Goal: Task Accomplishment & Management: Complete application form

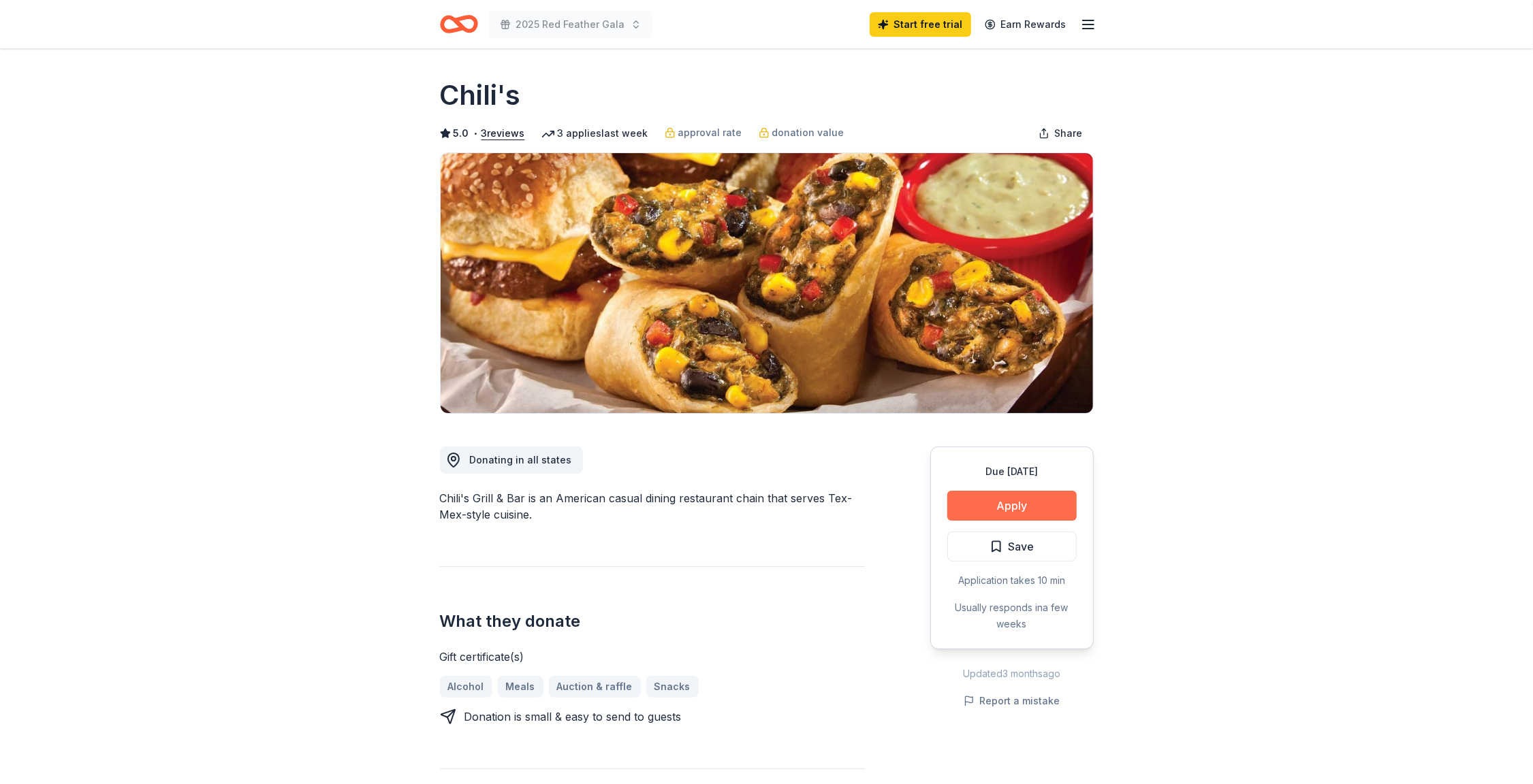
click at [986, 511] on button "Apply" at bounding box center [1012, 505] width 130 height 30
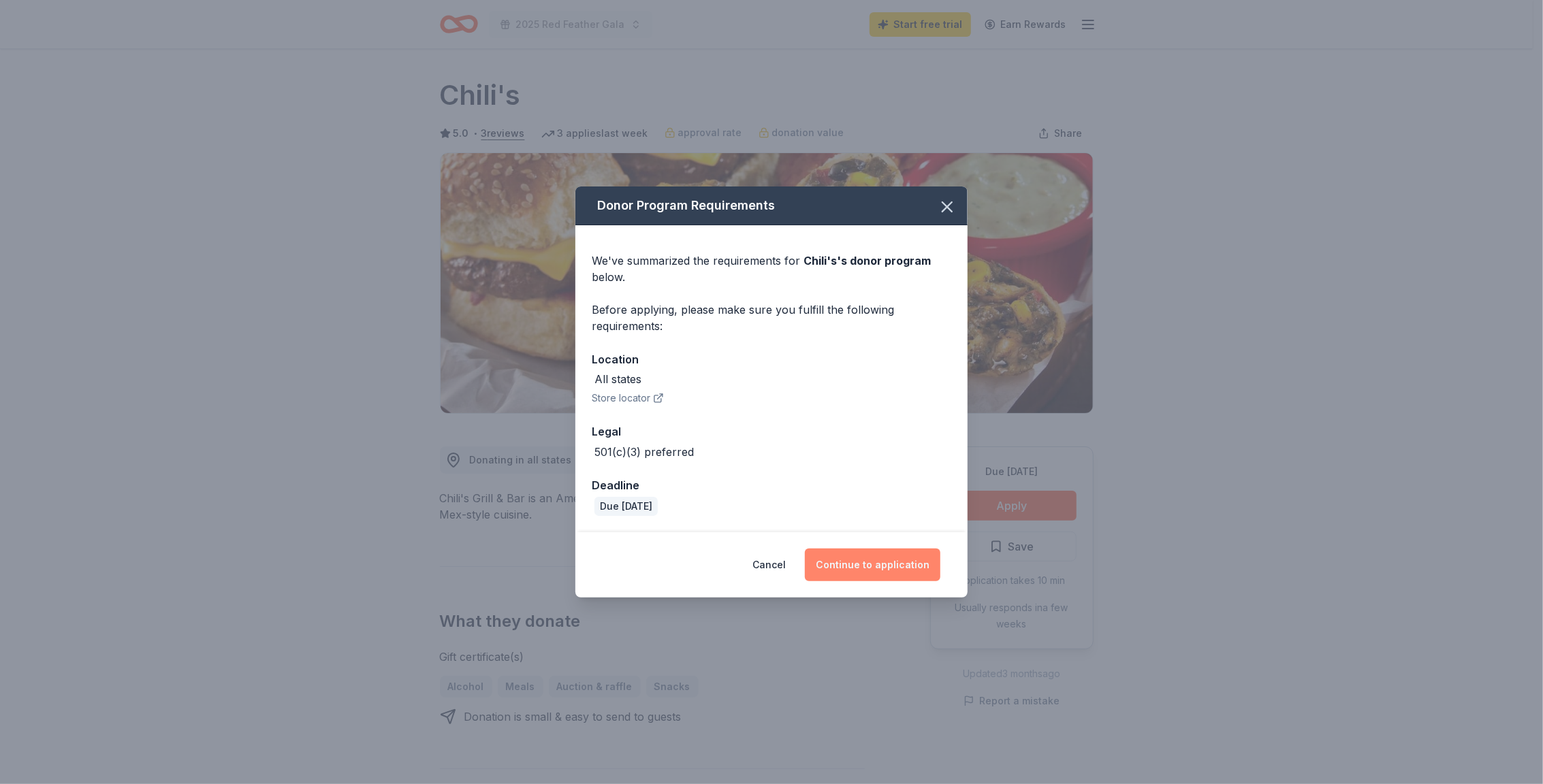
click at [864, 561] on button "Continue to application" at bounding box center [872, 565] width 136 height 32
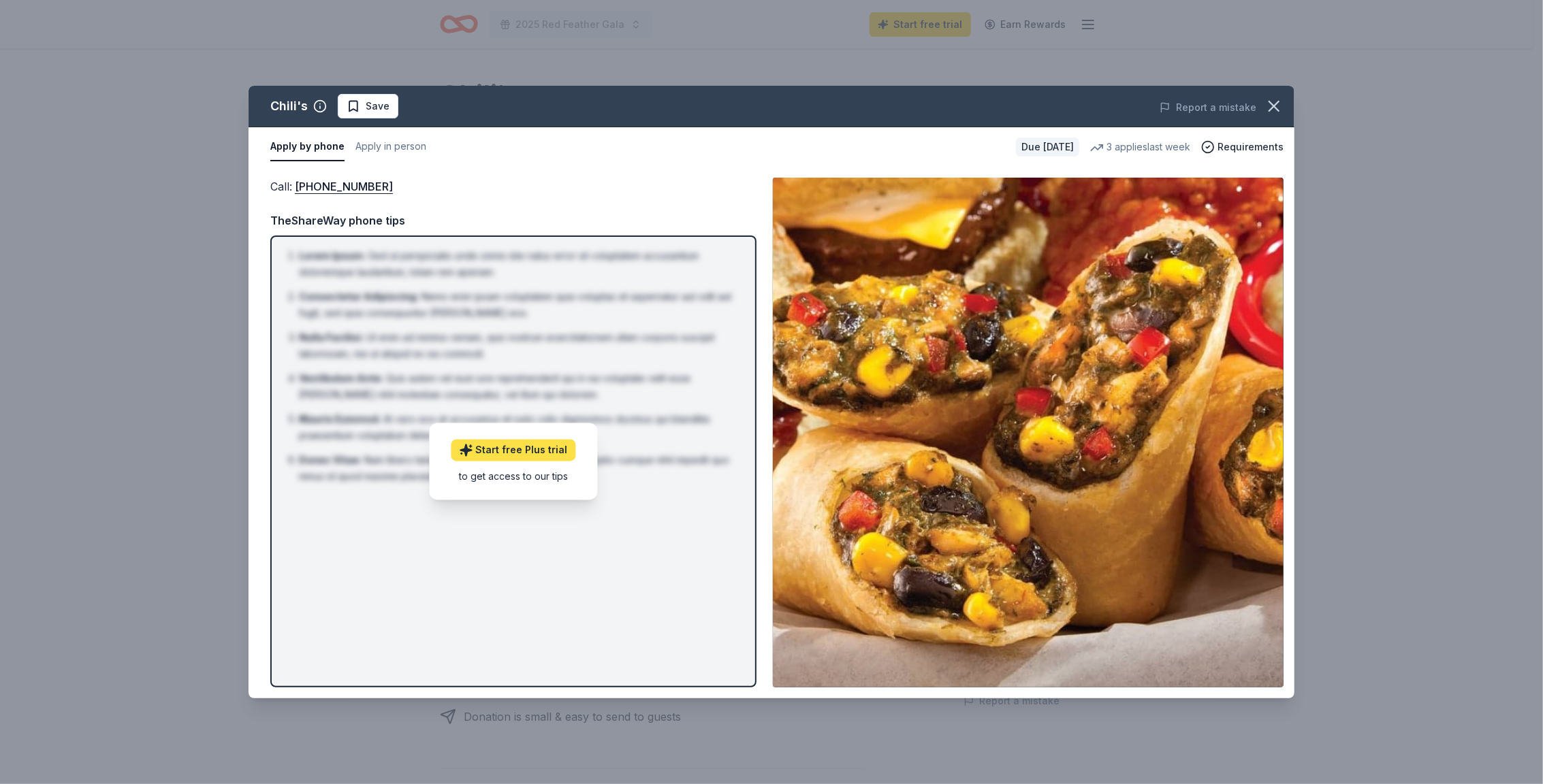
click at [551, 453] on link "Start free Plus trial" at bounding box center [514, 450] width 125 height 22
click at [535, 477] on div "to get access to our tips" at bounding box center [514, 476] width 125 height 15
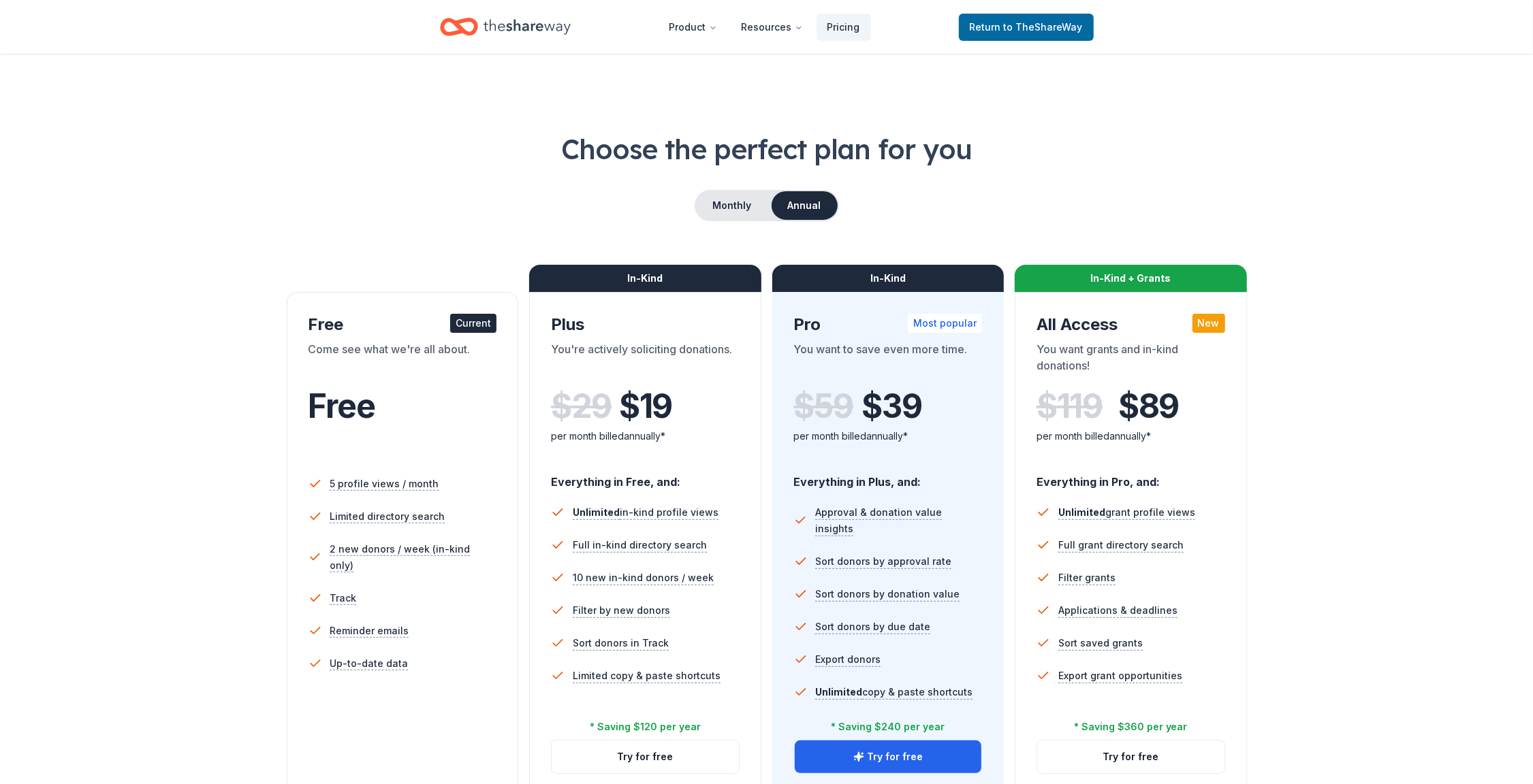
click at [481, 325] on div "Current" at bounding box center [473, 323] width 46 height 19
click at [1064, 30] on span "to TheShareWay" at bounding box center [1043, 27] width 79 height 12
click at [1006, 29] on span "Return to TheShareWay" at bounding box center [1026, 26] width 113 height 16
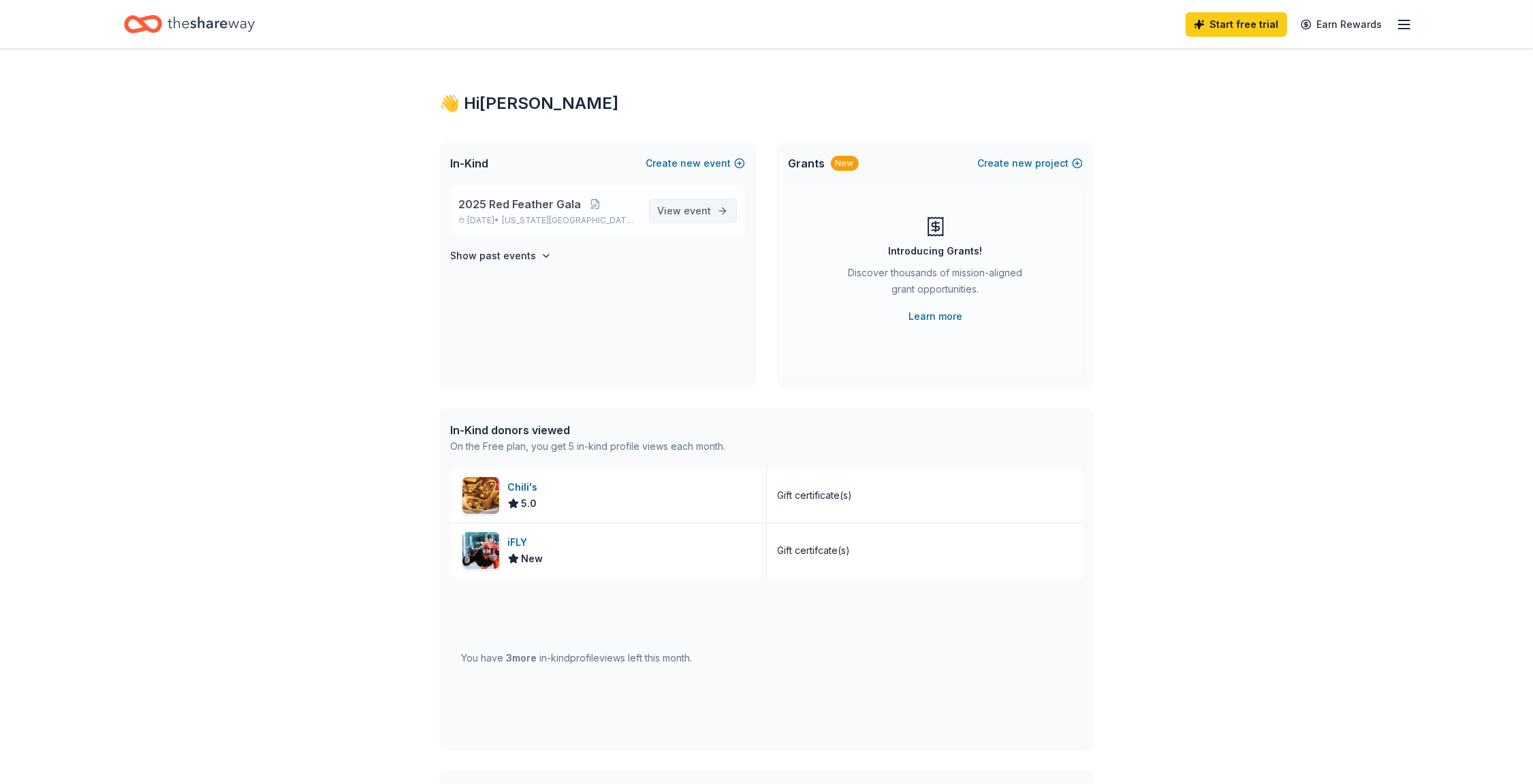
click at [690, 214] on span "event" at bounding box center [698, 211] width 27 height 12
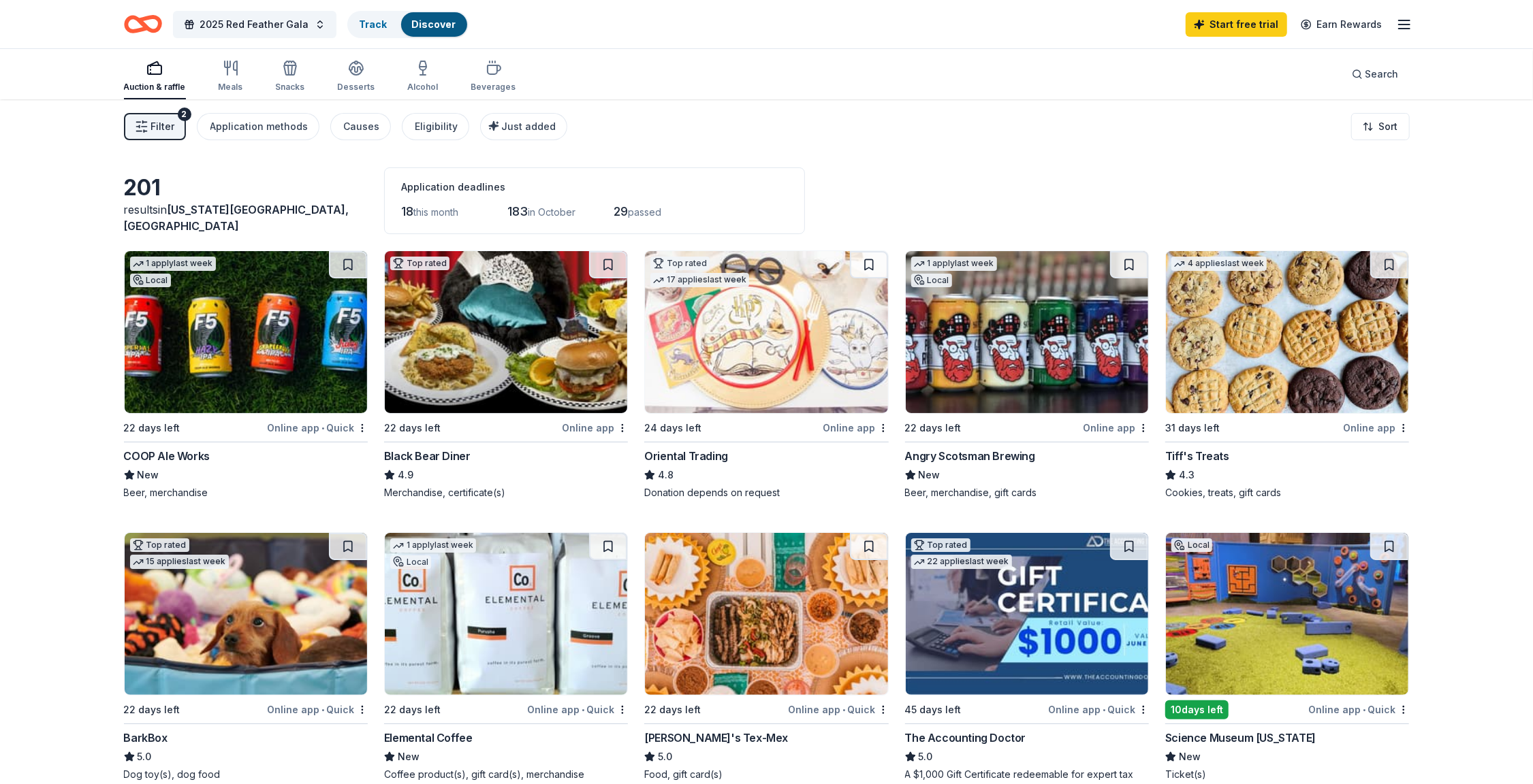
click at [186, 116] on div "2" at bounding box center [184, 114] width 14 height 14
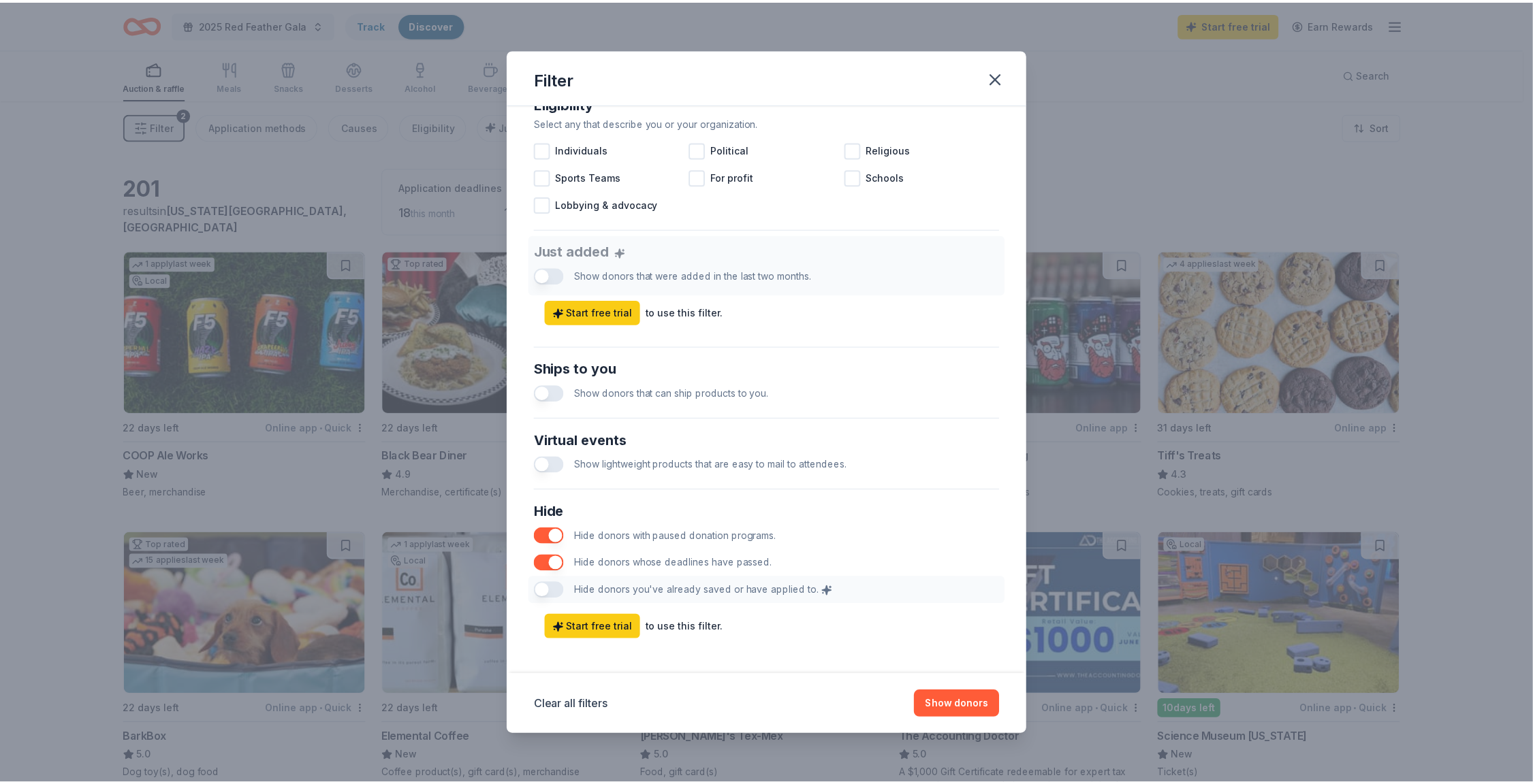
scroll to position [383, 0]
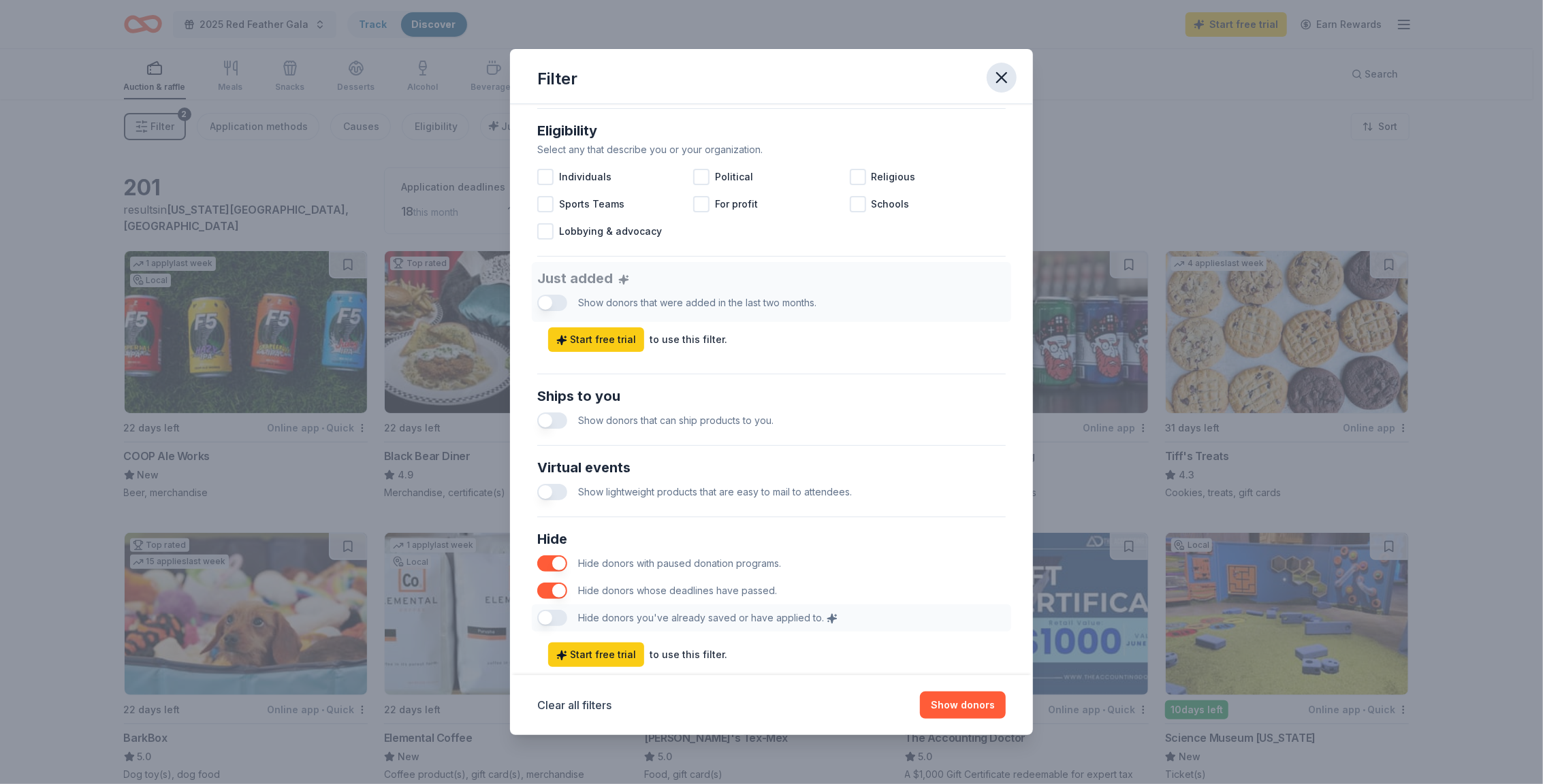
click at [1003, 81] on icon "button" at bounding box center [1002, 78] width 19 height 19
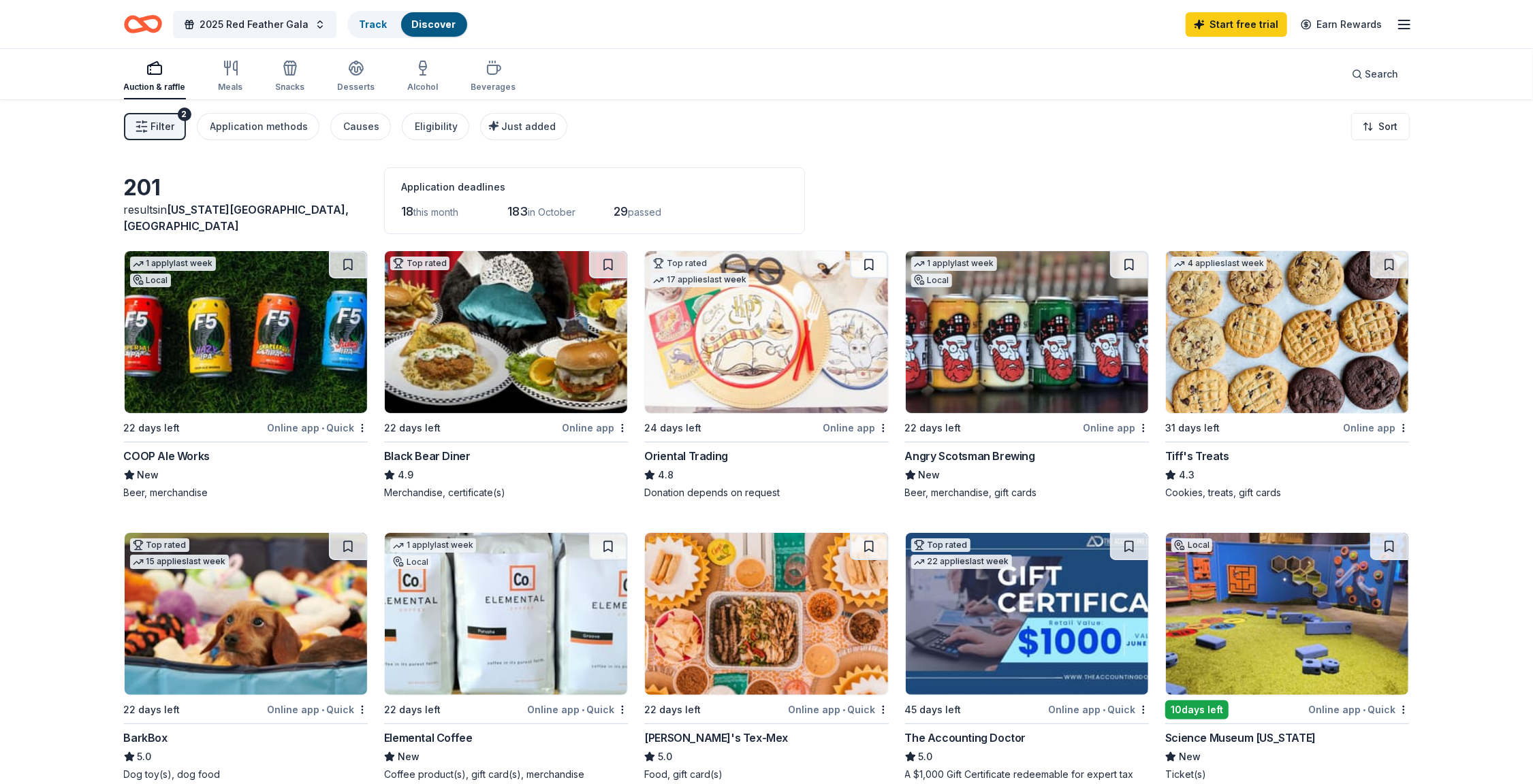
click at [1404, 20] on icon "button" at bounding box center [1404, 24] width 16 height 16
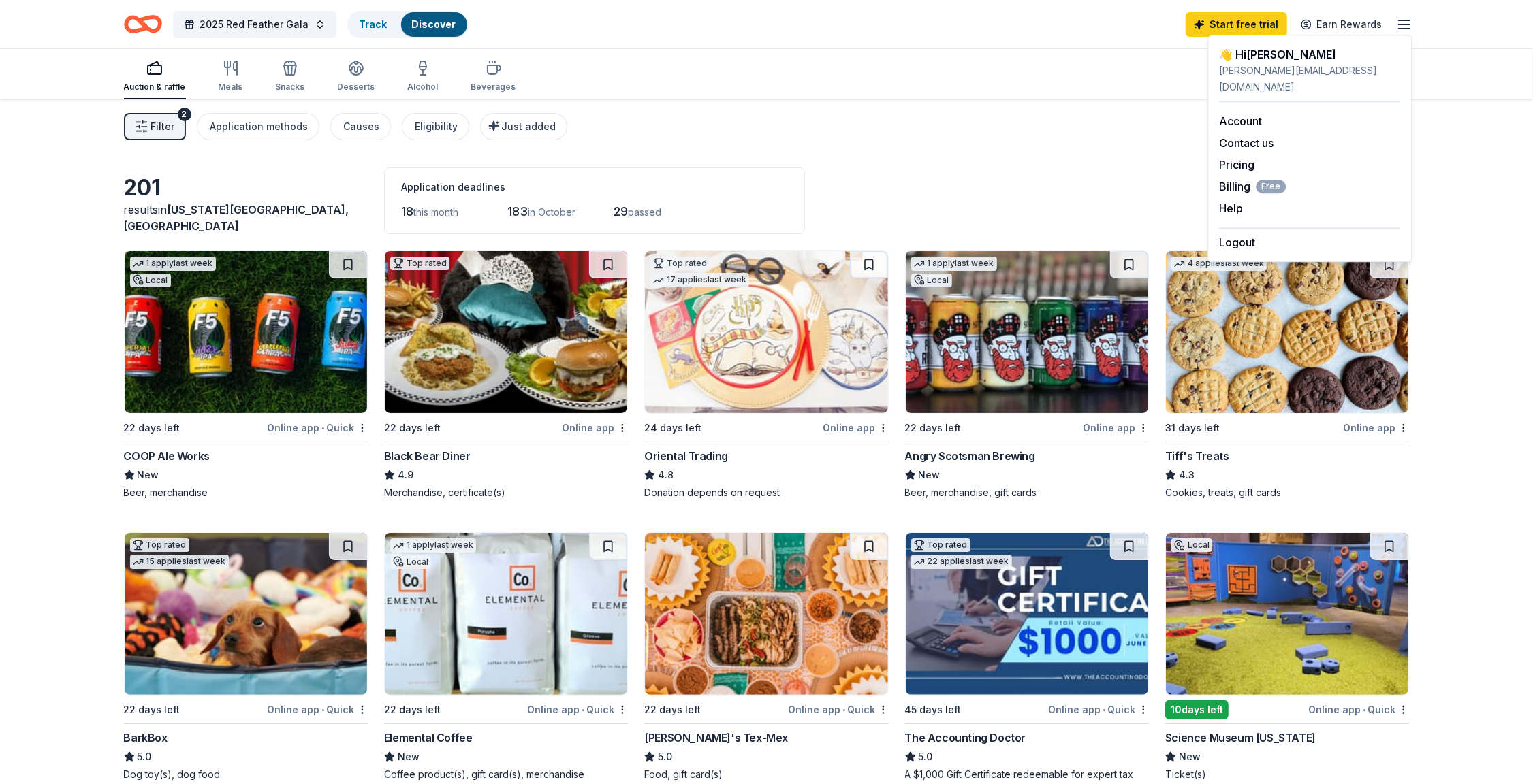
click at [1488, 112] on div "Filter 2 Application methods Causes Eligibility Just added Sort" at bounding box center [766, 127] width 1533 height 55
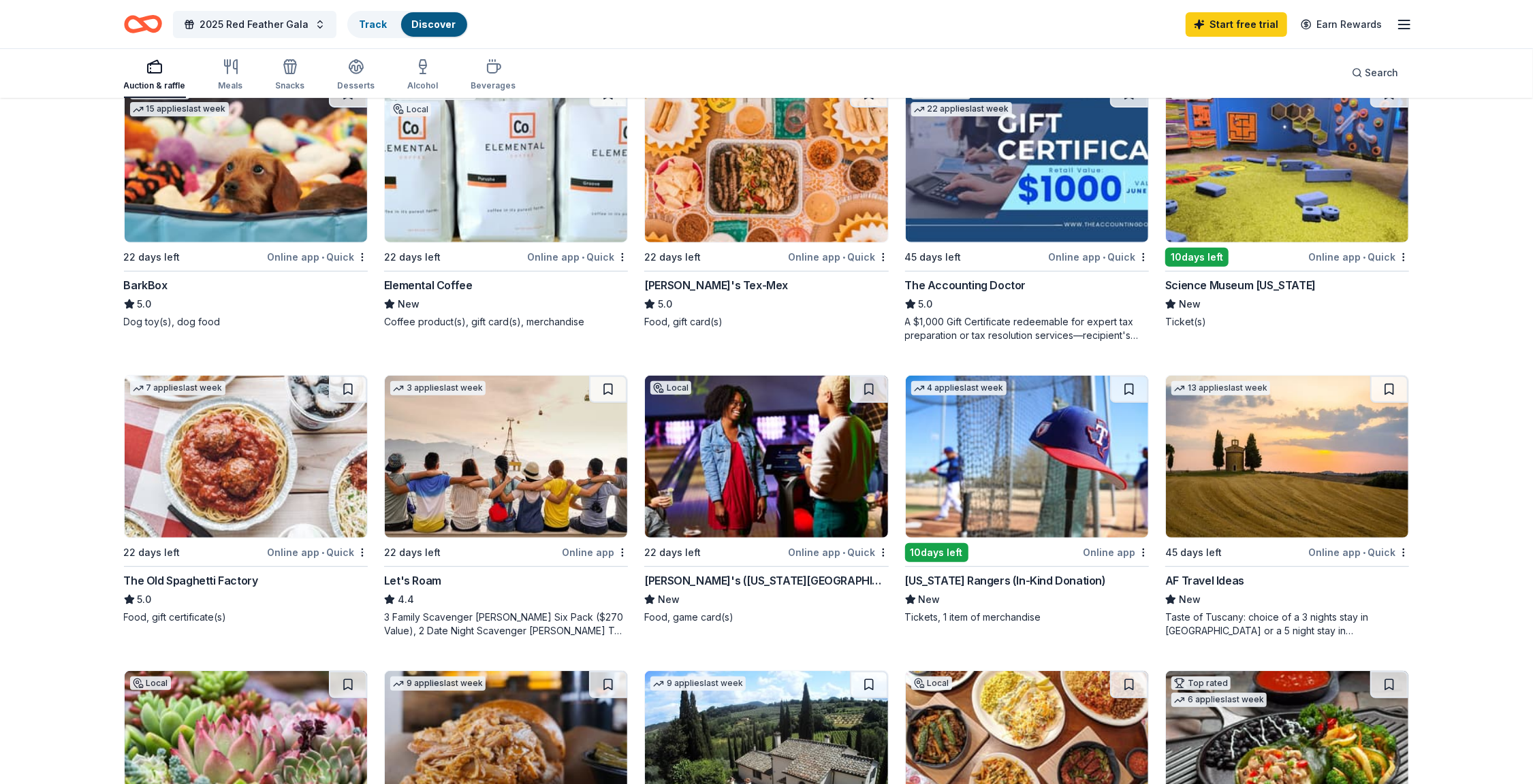
scroll to position [455, 0]
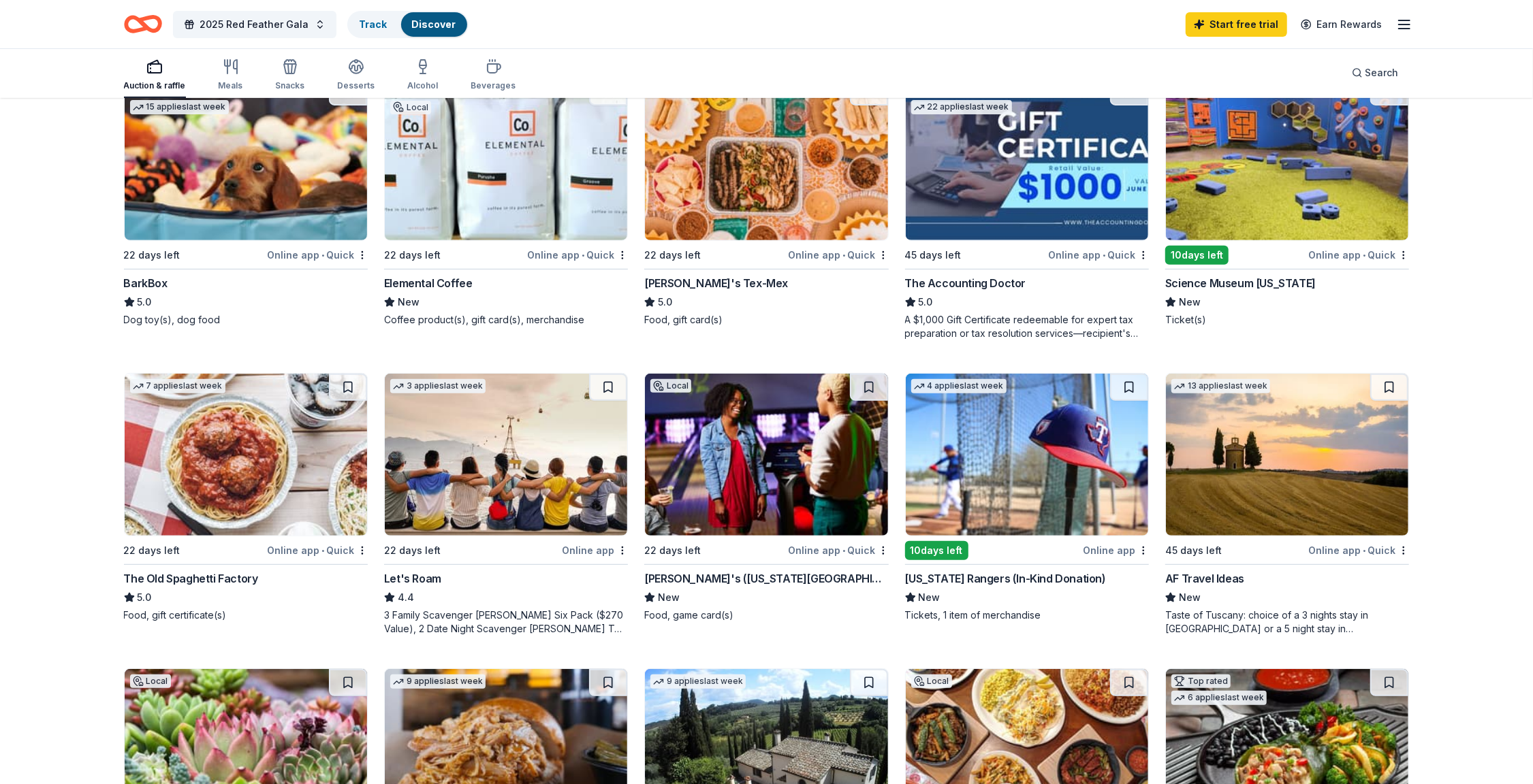
click at [413, 576] on div "Let's Roam" at bounding box center [412, 578] width 57 height 16
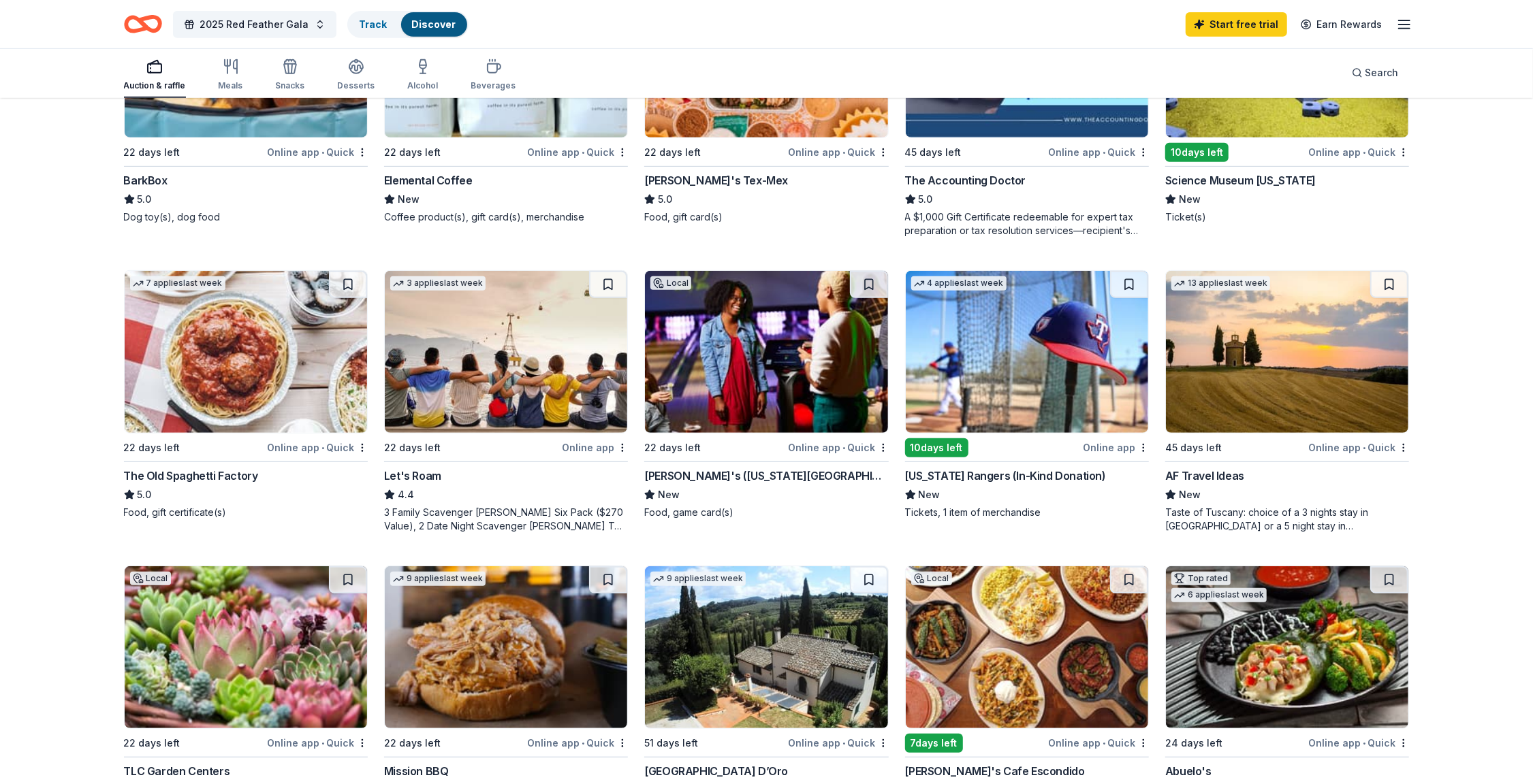
scroll to position [560, 0]
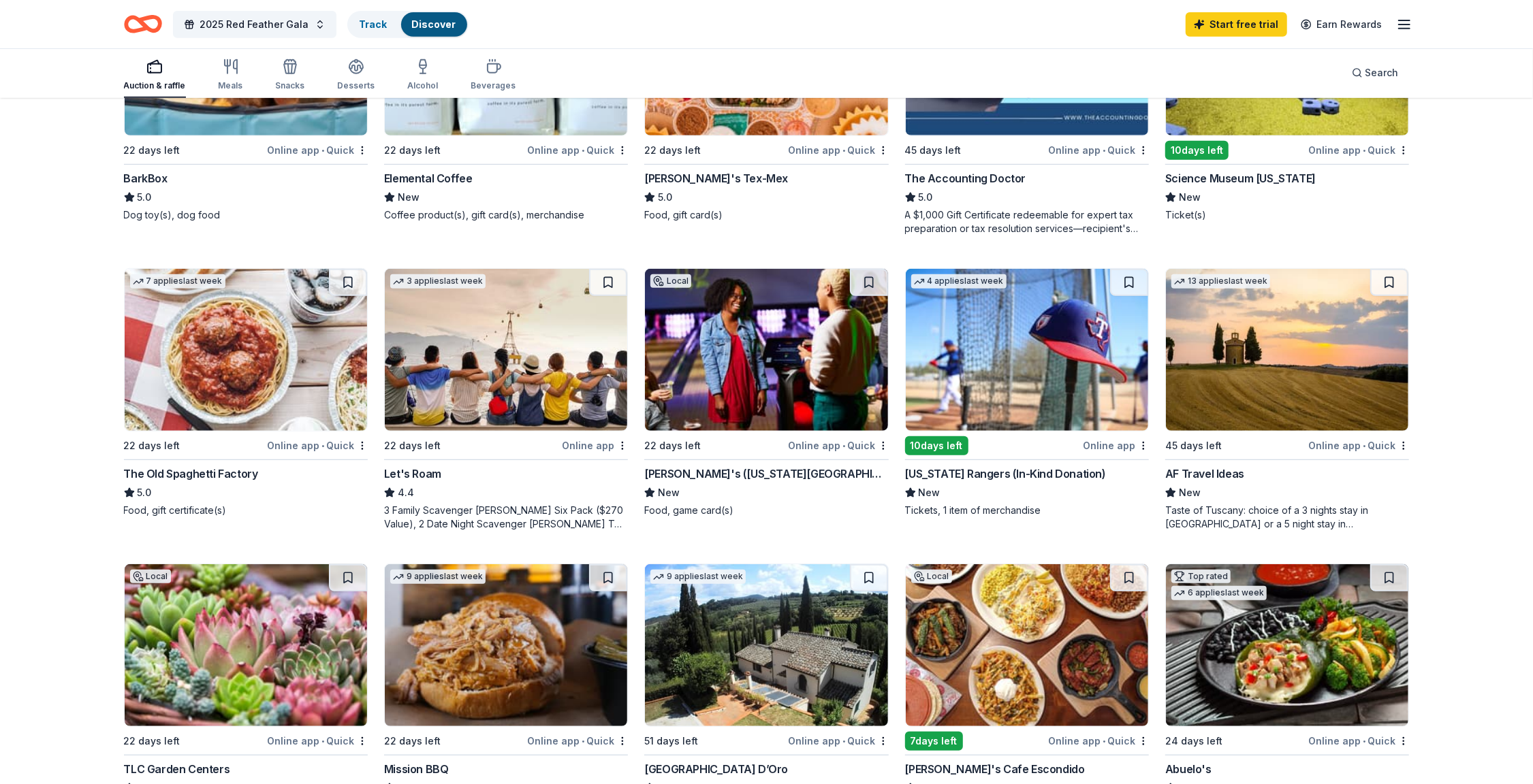
click at [695, 471] on div "Andy B's (Oklahoma City)" at bounding box center [766, 473] width 244 height 16
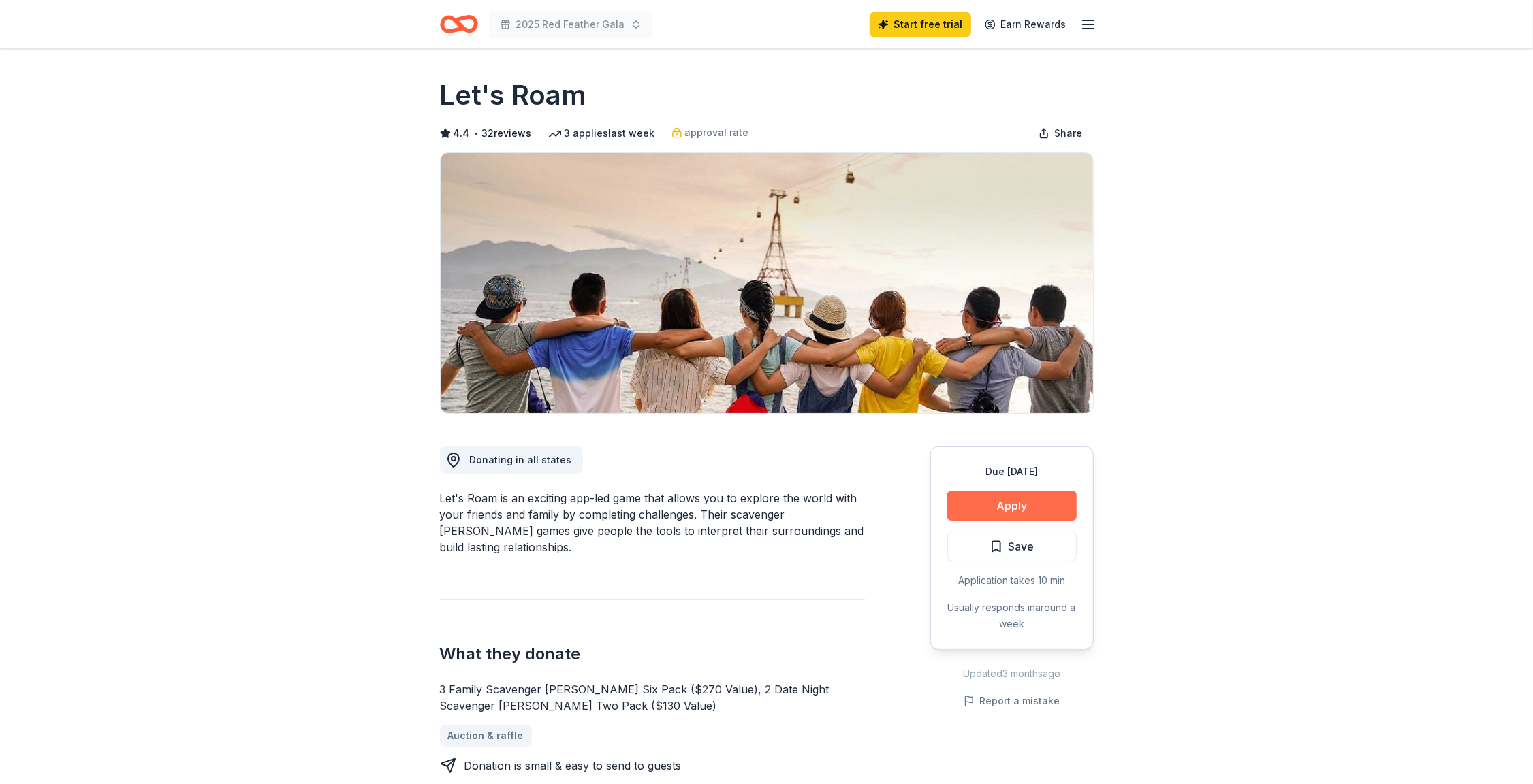
click at [988, 510] on button "Apply" at bounding box center [1012, 505] width 130 height 30
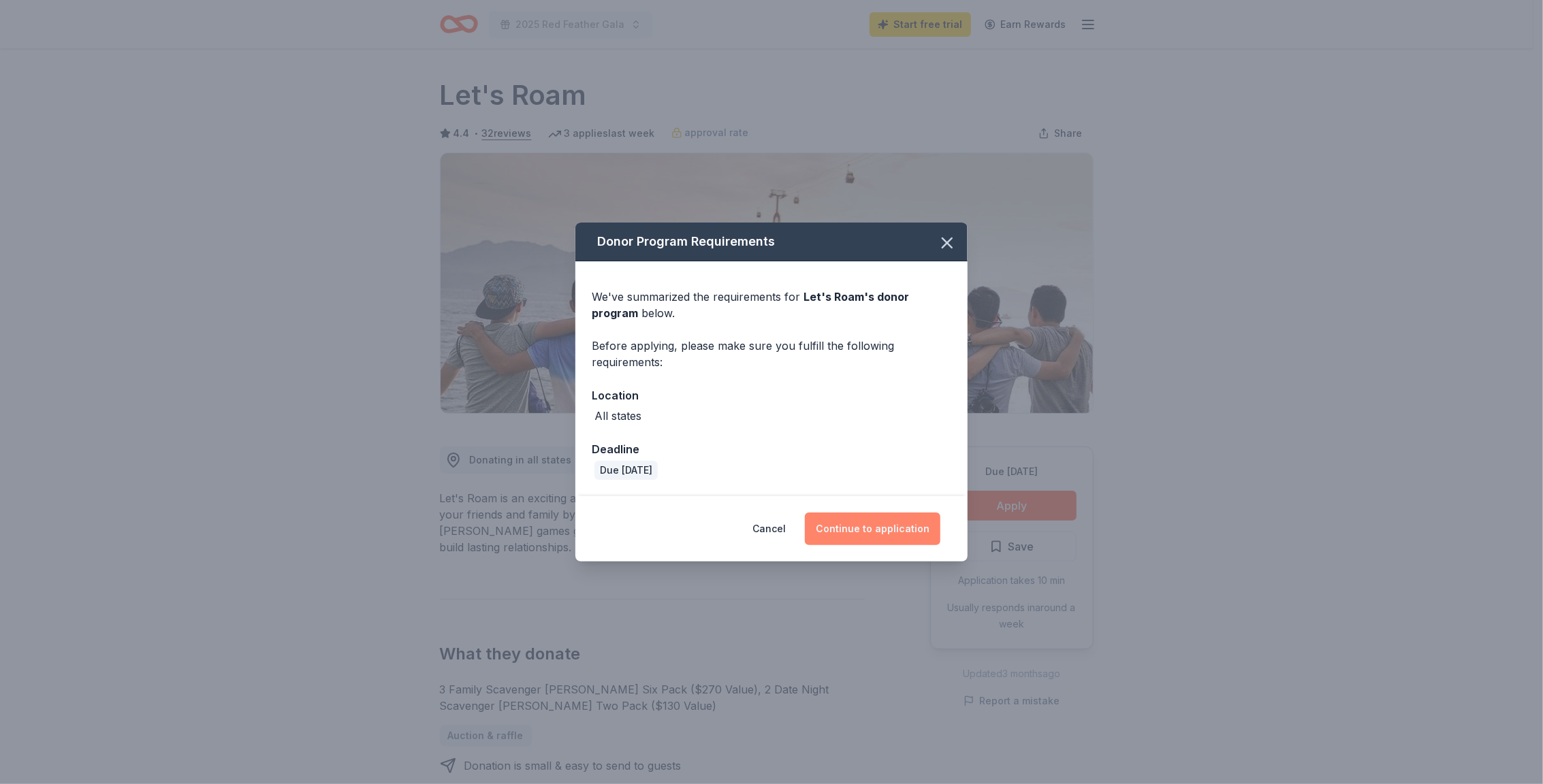
click at [859, 528] on button "Continue to application" at bounding box center [872, 529] width 136 height 32
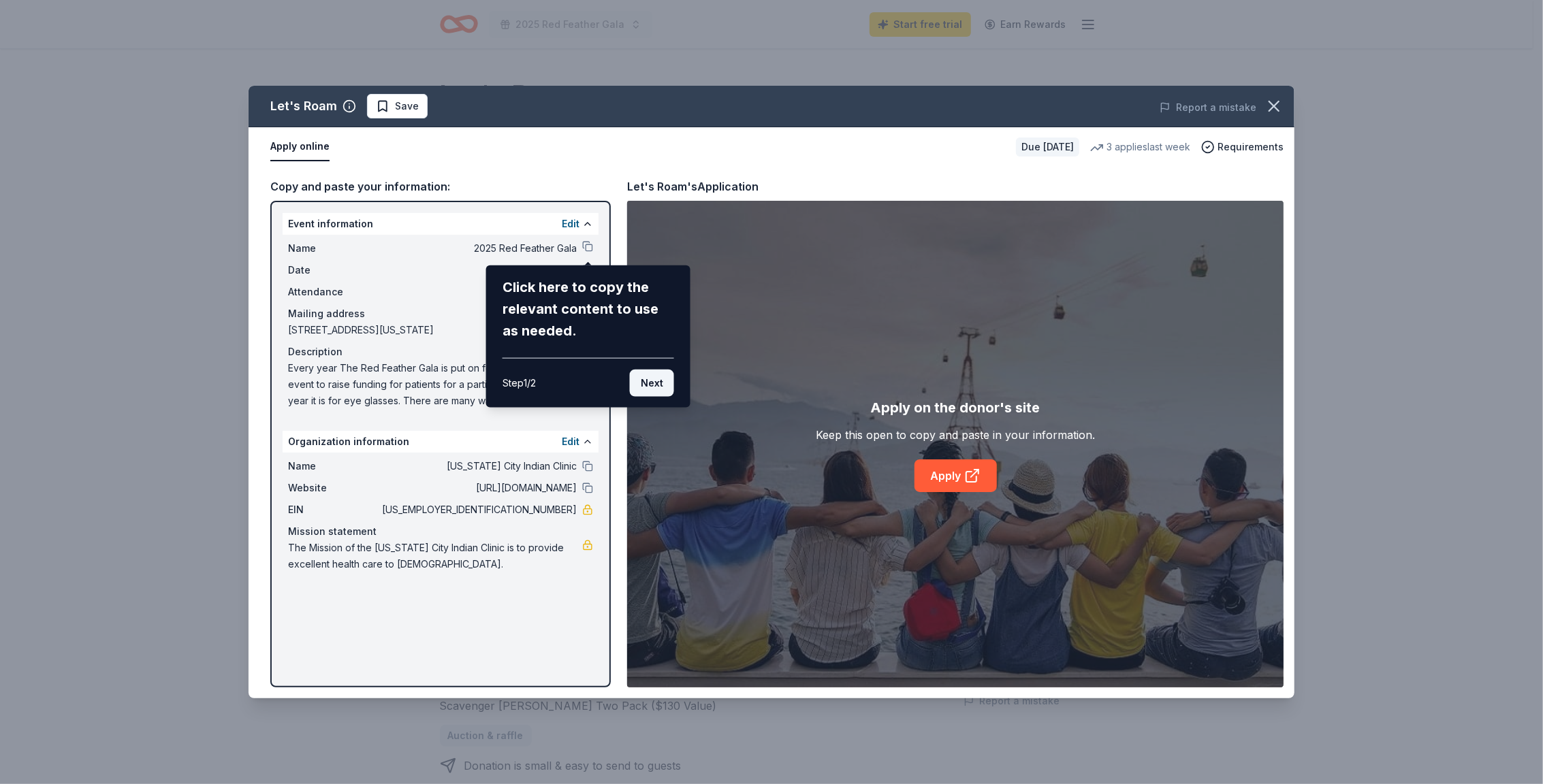
click at [659, 386] on button "Next" at bounding box center [652, 383] width 44 height 27
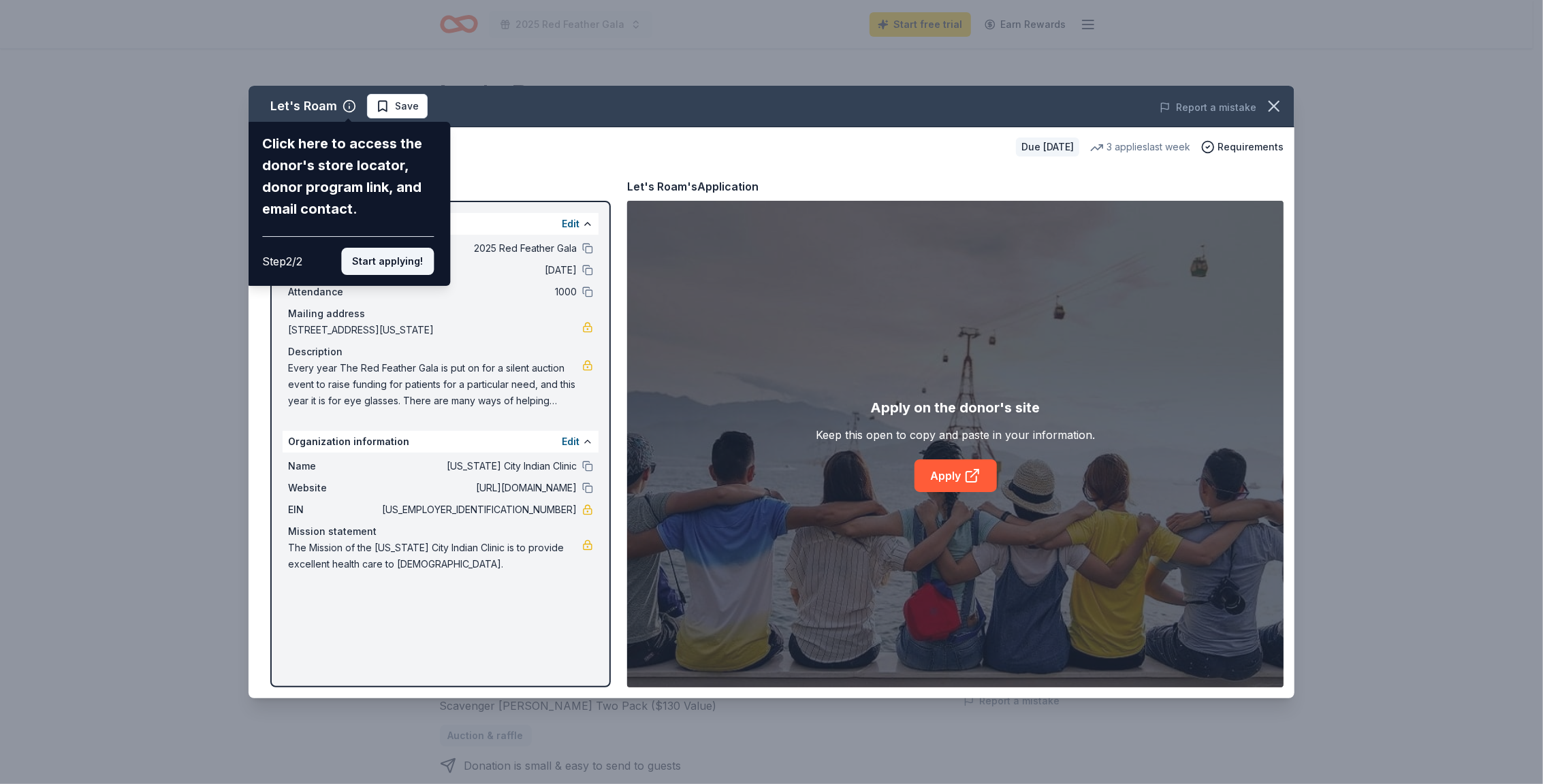
click at [398, 263] on button "Start applying!" at bounding box center [387, 261] width 93 height 27
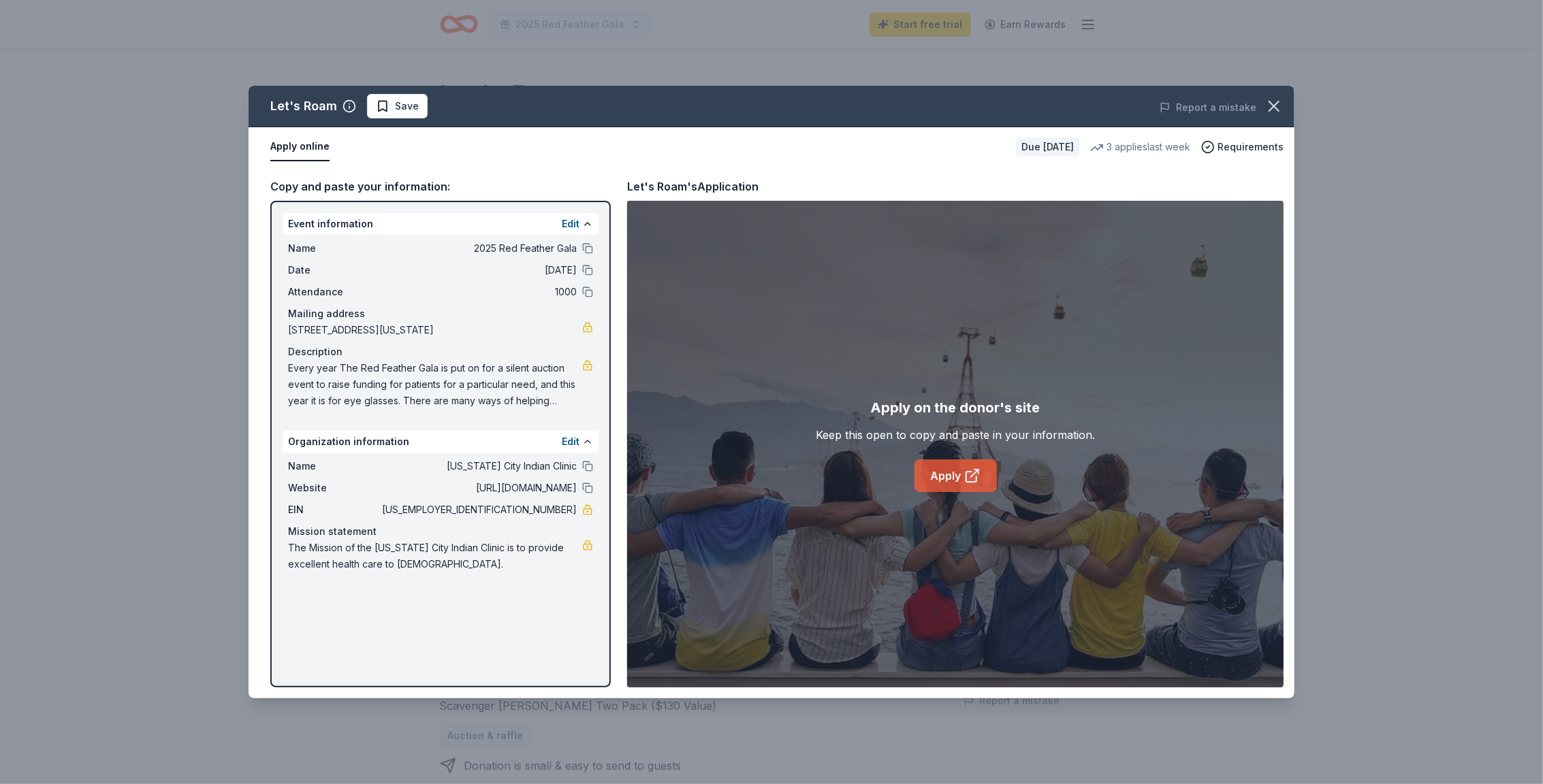
click at [969, 479] on icon at bounding box center [972, 475] width 16 height 16
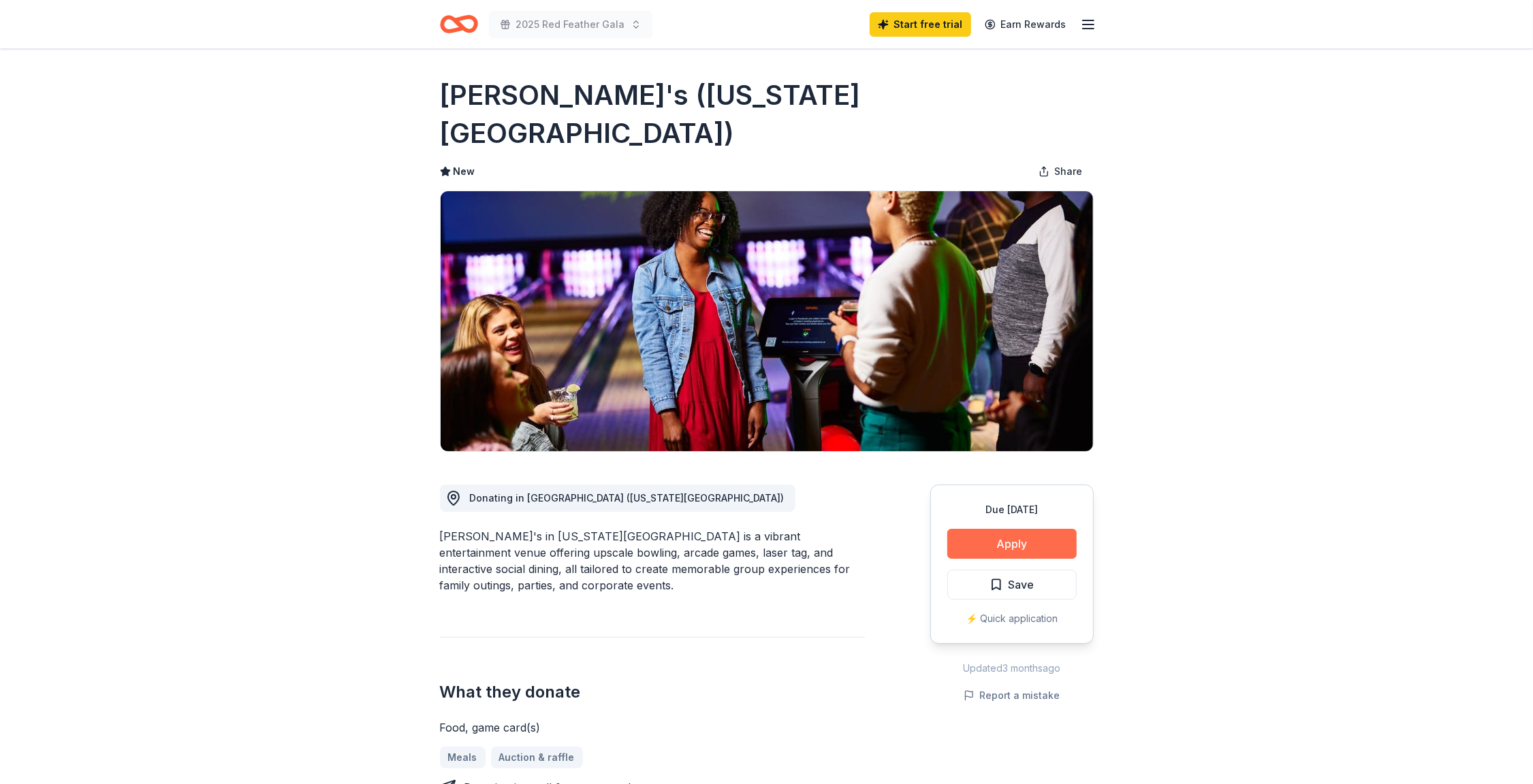
click at [998, 529] on button "Apply" at bounding box center [1012, 543] width 130 height 30
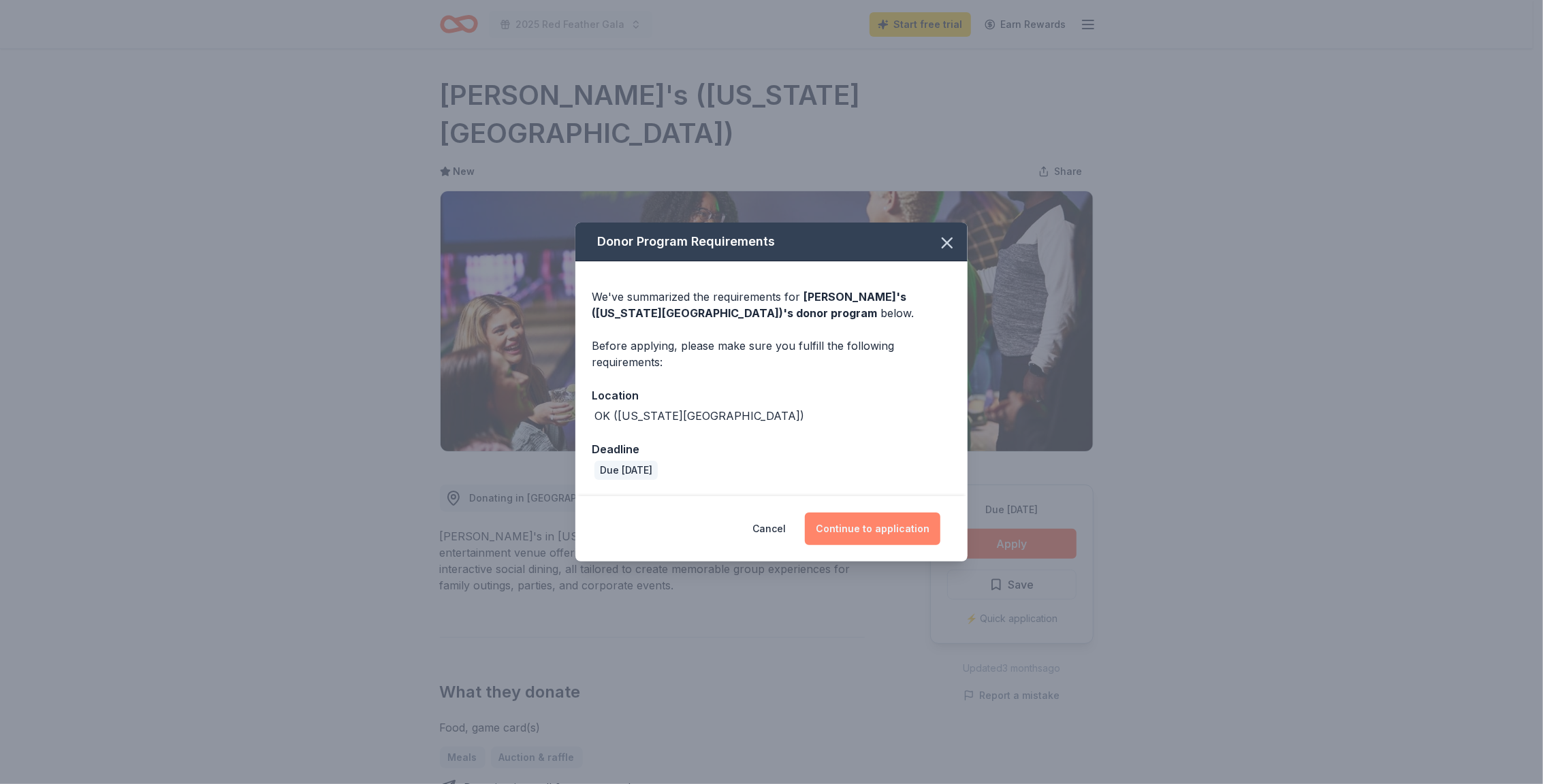
click at [843, 526] on button "Continue to application" at bounding box center [872, 529] width 136 height 32
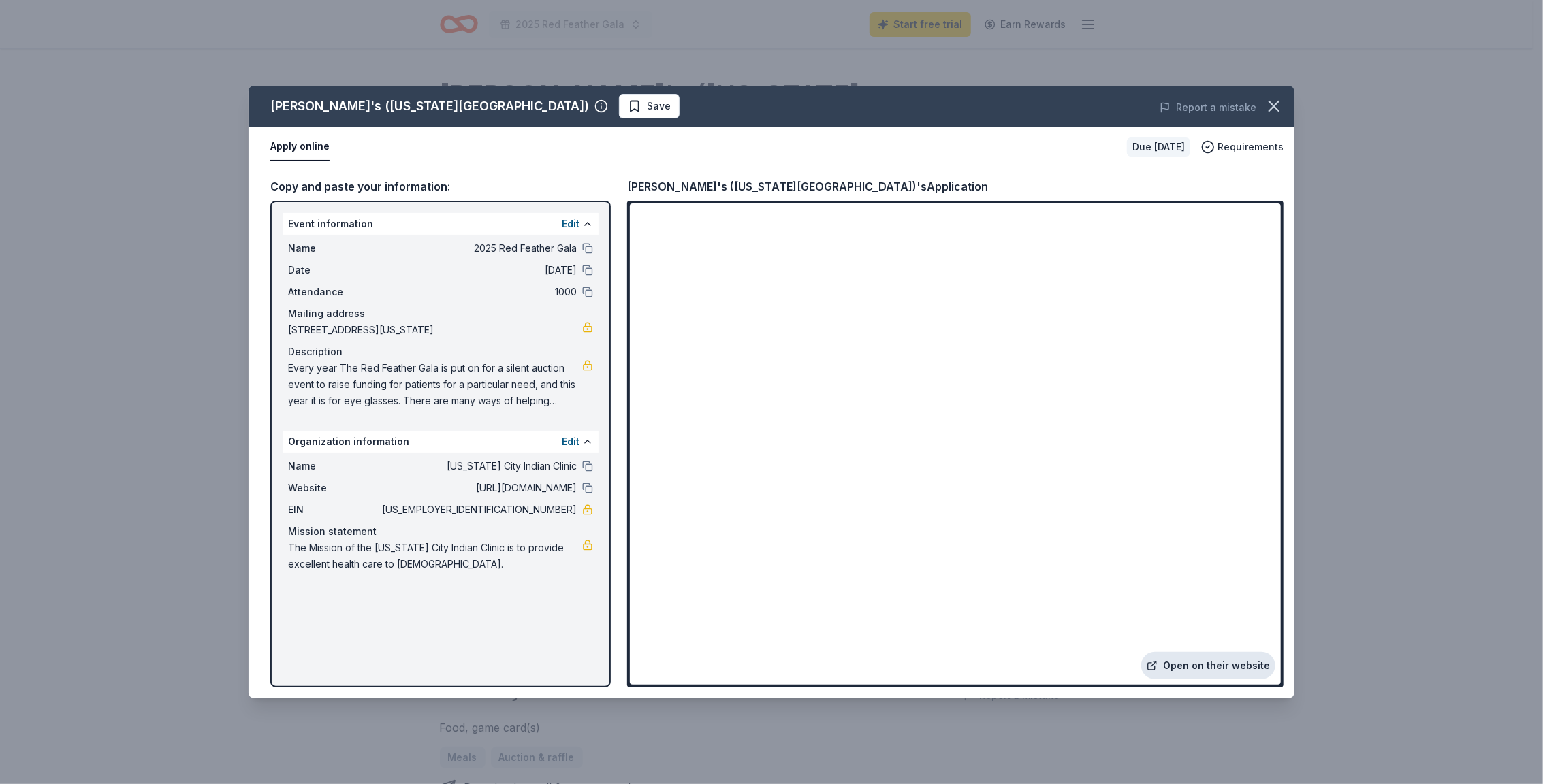
click at [1194, 665] on link "Open on their website" at bounding box center [1208, 665] width 134 height 27
